Goal: Information Seeking & Learning: Learn about a topic

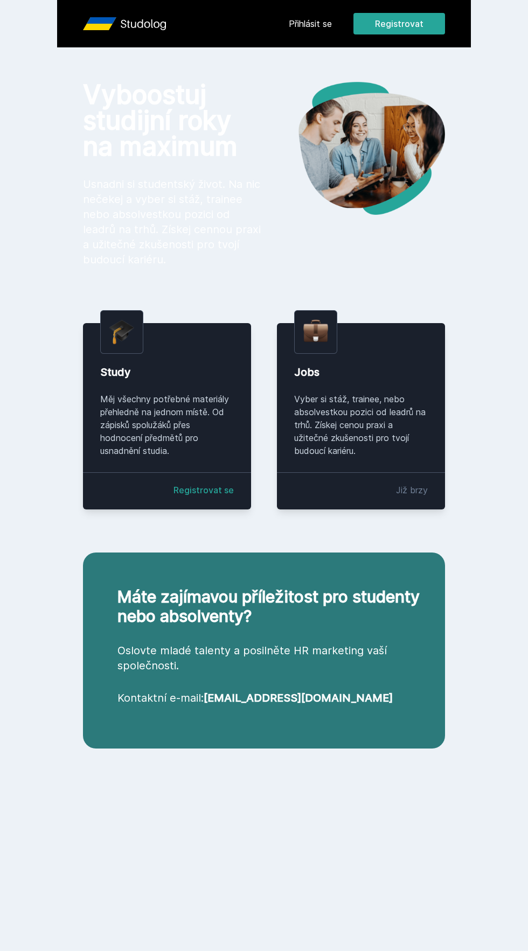
click at [306, 24] on link "Přihlásit se" at bounding box center [310, 23] width 43 height 13
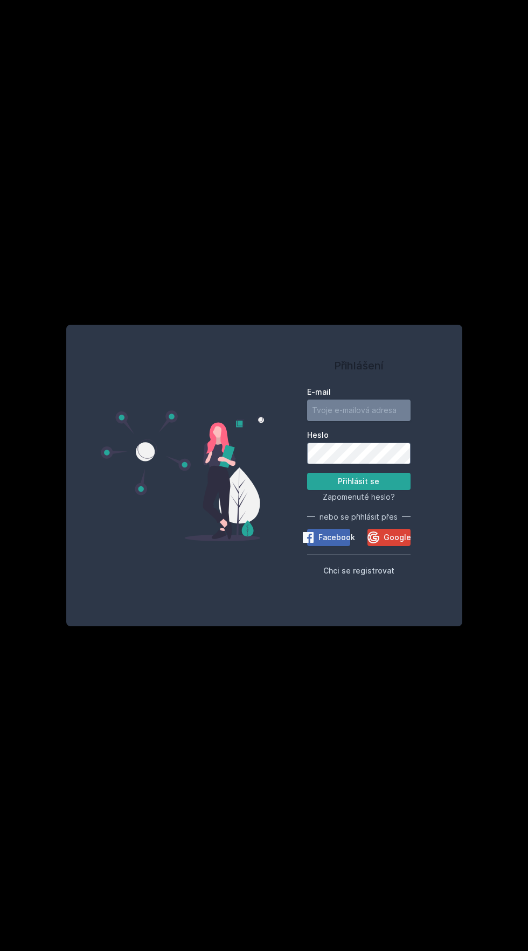
click at [347, 421] on input "E-mail" at bounding box center [358, 411] width 103 height 22
type input "[EMAIL_ADDRESS][DOMAIN_NAME]"
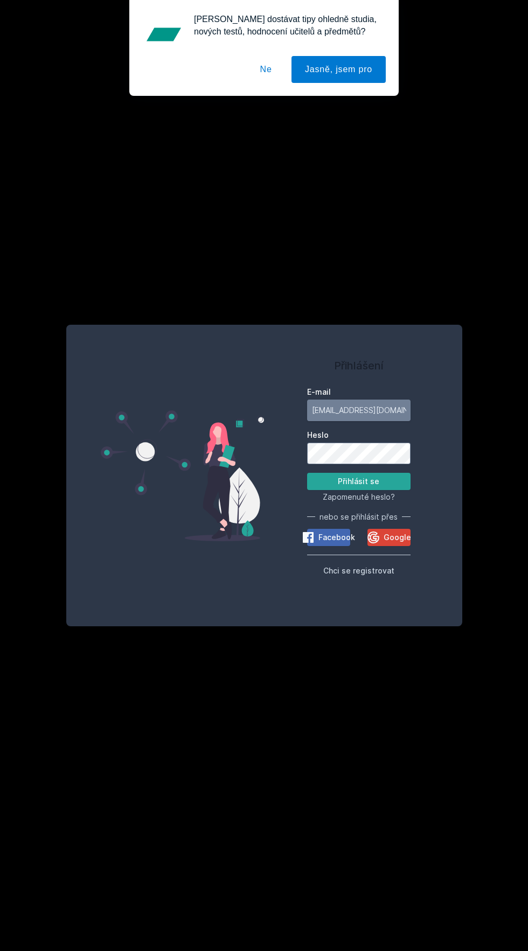
click at [307, 473] on button "Přihlásit se" at bounding box center [358, 481] width 103 height 17
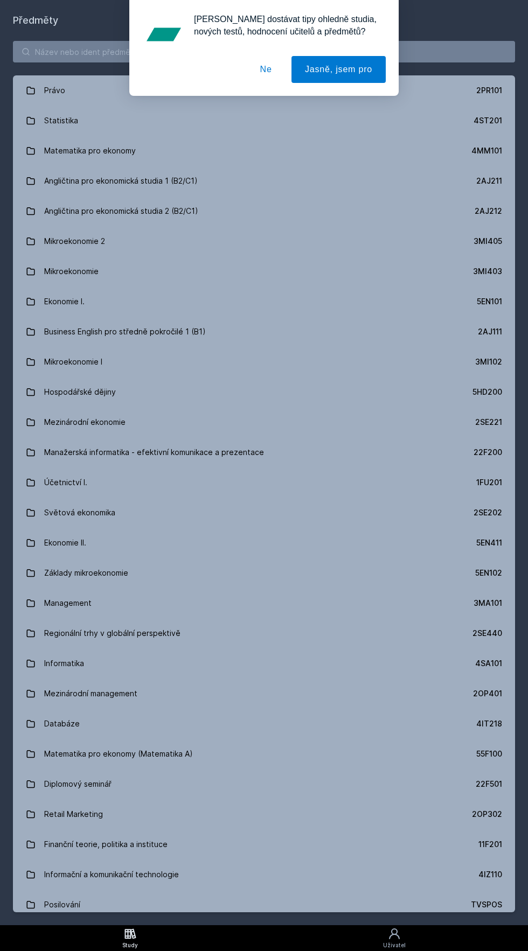
click at [272, 82] on button "Ne" at bounding box center [266, 69] width 39 height 27
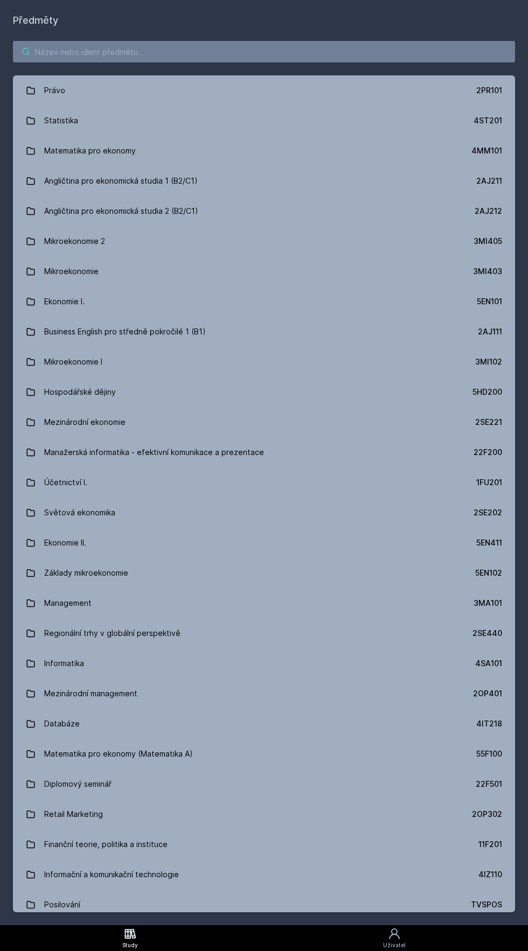
click at [112, 47] on input "search" at bounding box center [264, 52] width 502 height 22
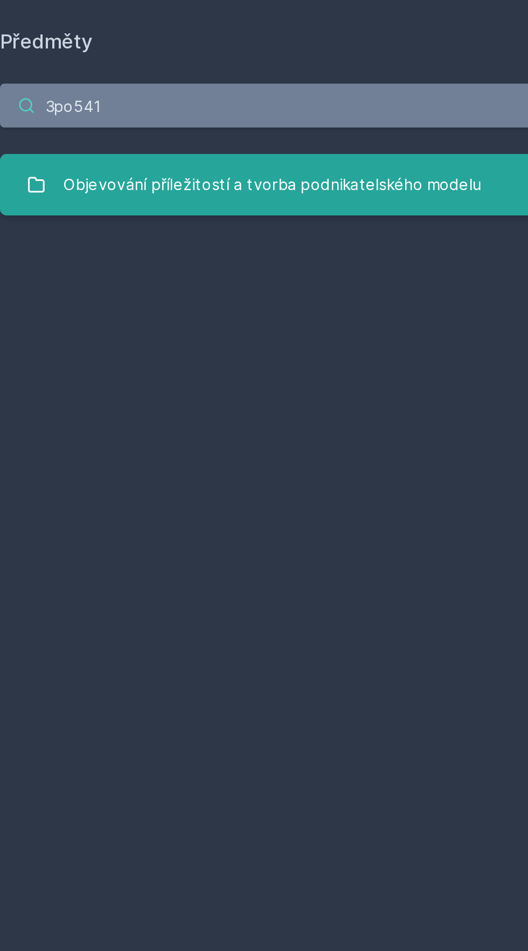
type input "3po541"
click at [72, 88] on div "Objevování příležitostí a tvorba podnikatelského modelu" at bounding box center [146, 91] width 205 height 22
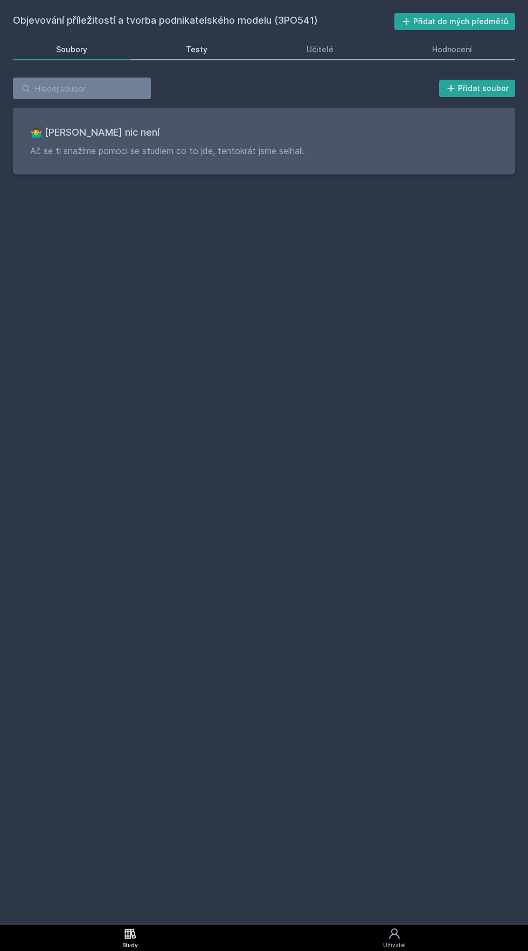
click at [178, 51] on link "Testy" at bounding box center [197, 50] width 108 height 22
click at [306, 43] on link "Učitelé" at bounding box center [319, 50] width 113 height 22
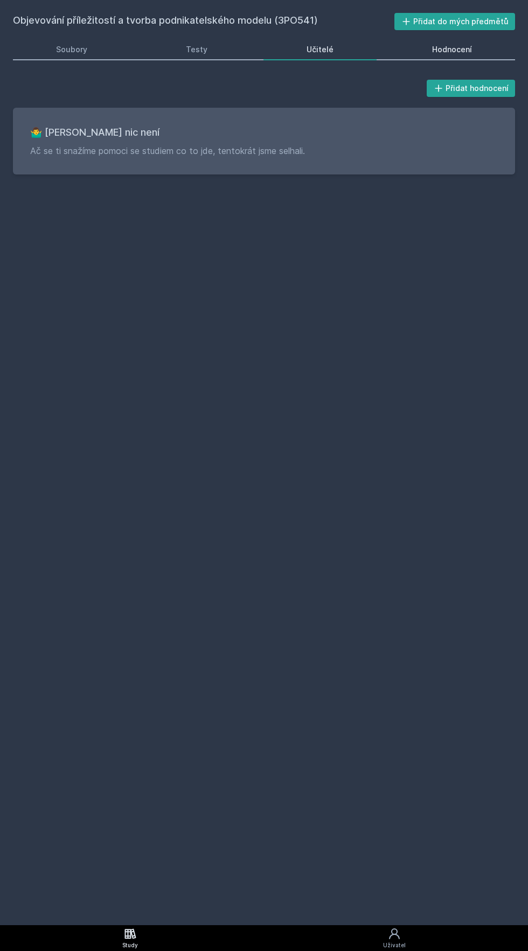
click at [438, 46] on div "Hodnocení" at bounding box center [452, 49] width 40 height 11
click at [67, 50] on div "Soubory" at bounding box center [71, 49] width 31 height 11
